Goal: Task Accomplishment & Management: Manage account settings

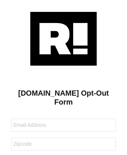
click at [64, 38] on img at bounding box center [63, 39] width 67 height 54
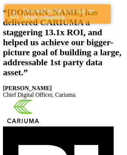
scroll to position [136, 0]
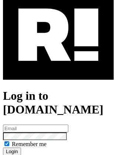
click at [58, 67] on img at bounding box center [58, 34] width 111 height 89
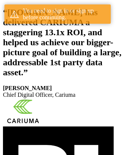
scroll to position [136, 0]
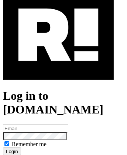
click at [58, 67] on img at bounding box center [58, 34] width 111 height 89
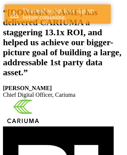
scroll to position [136, 0]
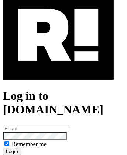
click at [28, 154] on link "Reset your password?" at bounding box center [29, 158] width 52 height 6
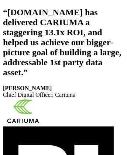
scroll to position [125, 0]
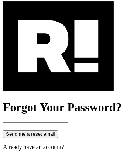
click at [58, 78] on img at bounding box center [58, 45] width 111 height 89
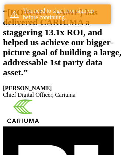
scroll to position [136, 0]
